Goal: Find specific fact: Find contact information

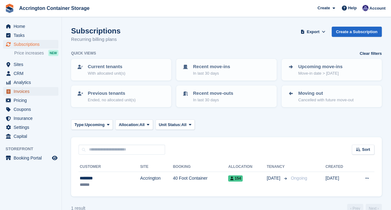
click at [46, 92] on span "Invoices" at bounding box center [32, 91] width 37 height 9
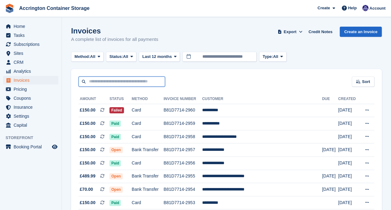
click at [121, 81] on input "text" at bounding box center [122, 81] width 87 height 10
type input "*****"
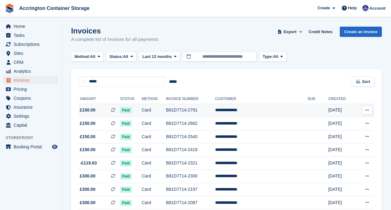
click at [166, 114] on td "Card" at bounding box center [154, 110] width 24 height 13
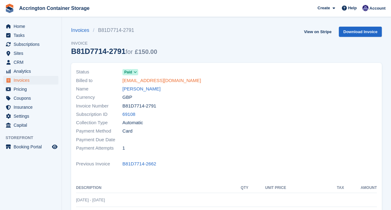
click at [154, 80] on link "[EMAIL_ADDRESS][DOMAIN_NAME]" at bounding box center [162, 80] width 79 height 7
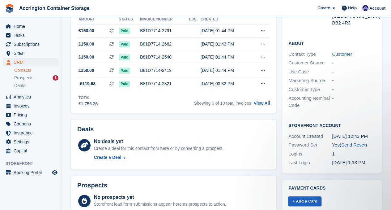
scroll to position [156, 0]
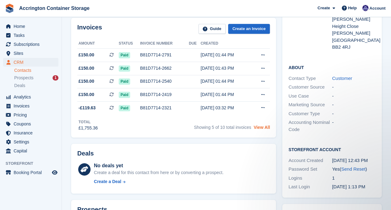
click at [262, 128] on link "View All" at bounding box center [262, 127] width 16 height 5
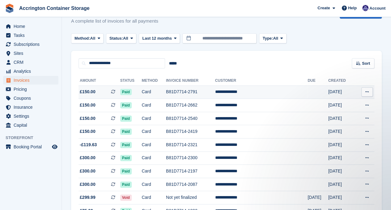
click at [194, 94] on td "B81D7714-2791" at bounding box center [190, 91] width 49 height 13
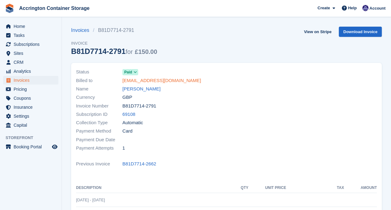
click at [156, 80] on link "[EMAIL_ADDRESS][DOMAIN_NAME]" at bounding box center [162, 80] width 79 height 7
